Goal: Task Accomplishment & Management: Use online tool/utility

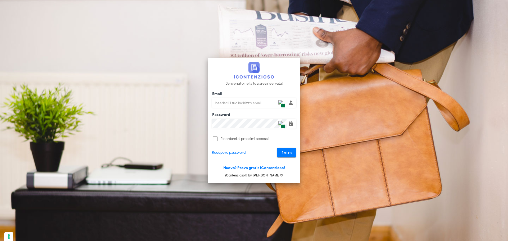
click at [283, 105] on span "1" at bounding box center [283, 105] width 4 height 4
type input "[PERSON_NAME][EMAIL_ADDRESS][DOMAIN_NAME]"
click at [281, 151] on span "Entra" at bounding box center [286, 153] width 11 height 4
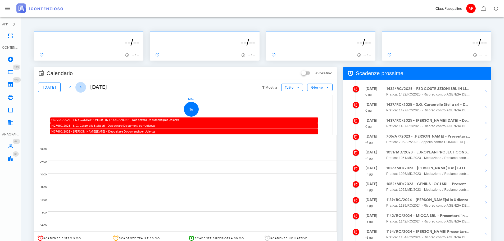
click at [75, 88] on span "button" at bounding box center [80, 87] width 11 height 6
